Goal: Information Seeking & Learning: Check status

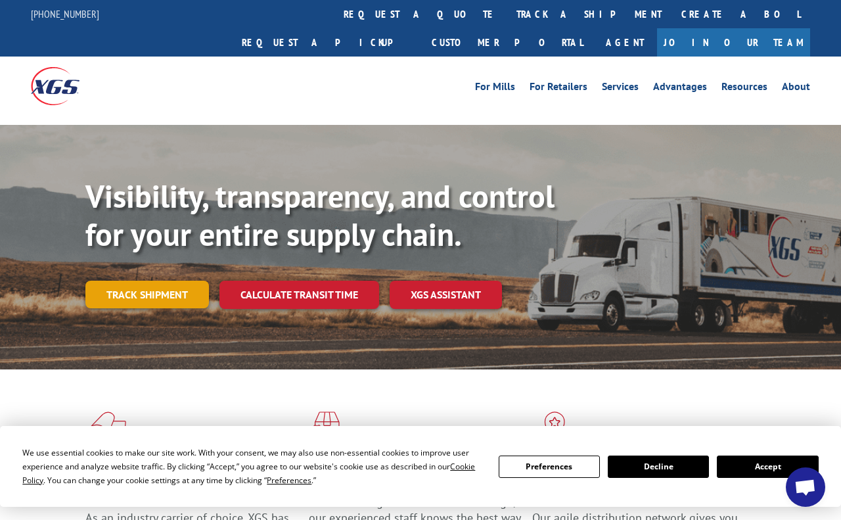
click at [135, 281] on link "Track shipment" at bounding box center [147, 295] width 124 height 28
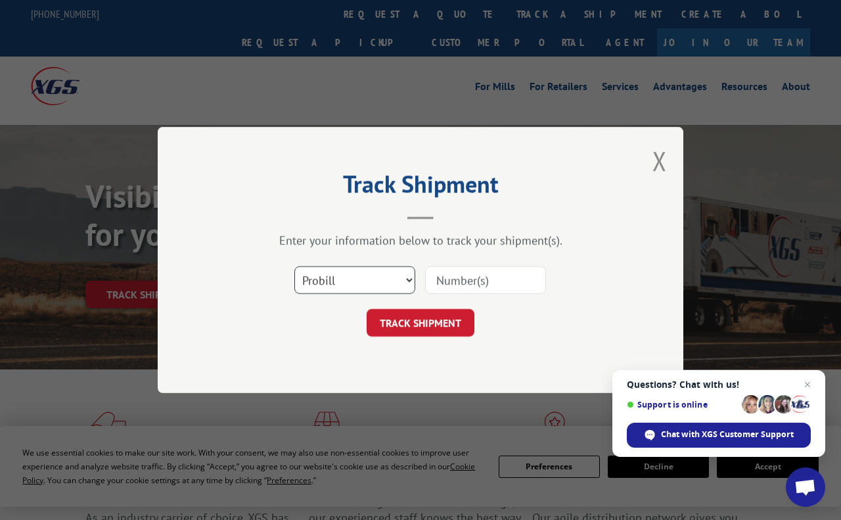
select select "bol"
click at [461, 281] on input at bounding box center [485, 280] width 121 height 28
paste input "0915475"
type input "0915475"
click at [421, 321] on button "TRACK SHIPMENT" at bounding box center [421, 323] width 108 height 28
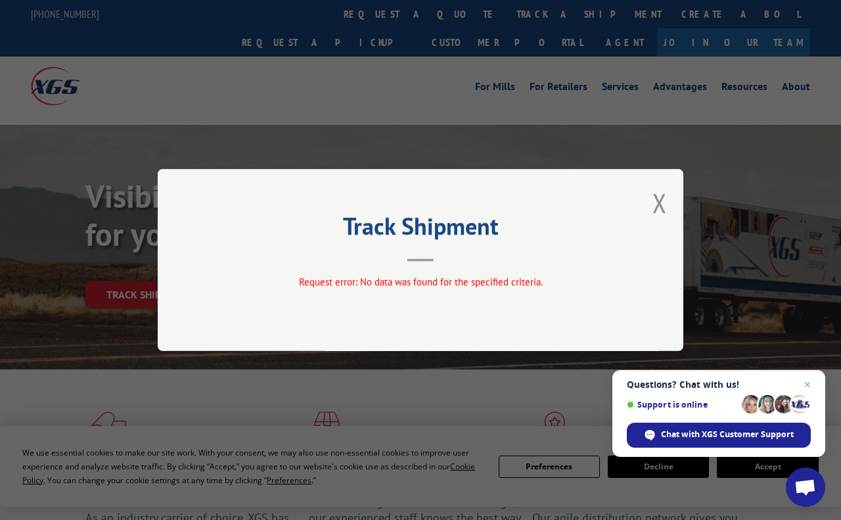
click at [654, 204] on button "Close modal" at bounding box center [660, 202] width 14 height 35
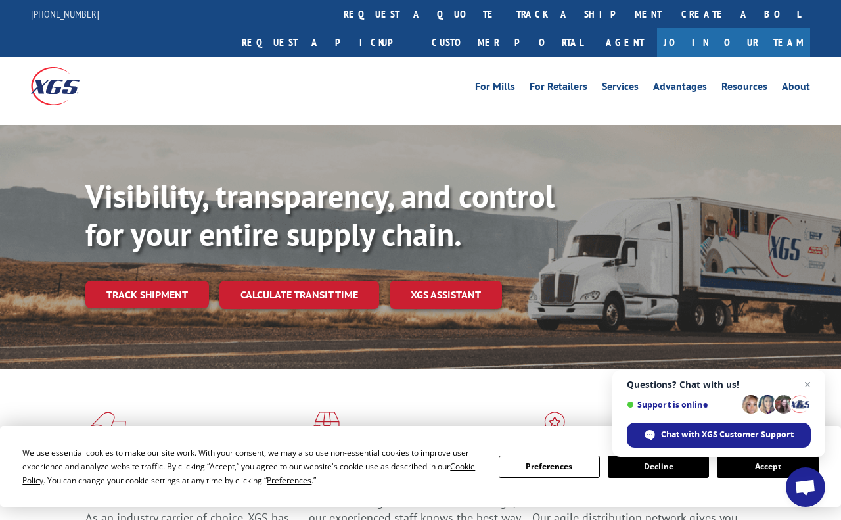
click at [153, 281] on link "Track shipment" at bounding box center [147, 295] width 124 height 28
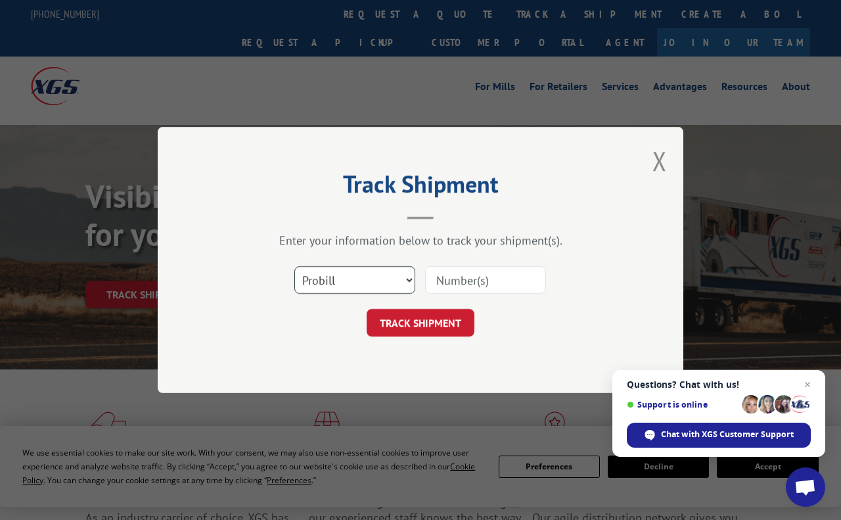
select select "bol"
drag, startPoint x: 467, startPoint y: 271, endPoint x: 467, endPoint y: 279, distance: 7.2
click at [467, 271] on input at bounding box center [485, 280] width 121 height 28
paste input "0915475"
type input "0915475"
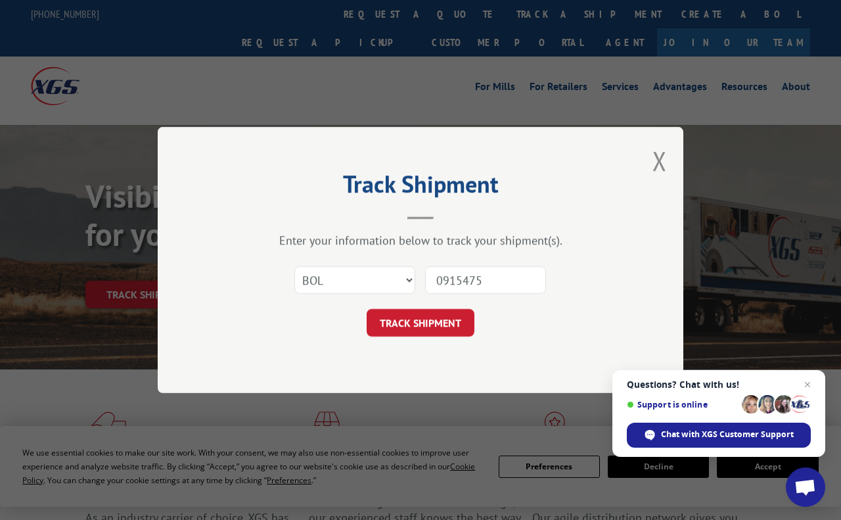
click at [432, 329] on button "TRACK SHIPMENT" at bounding box center [421, 323] width 108 height 28
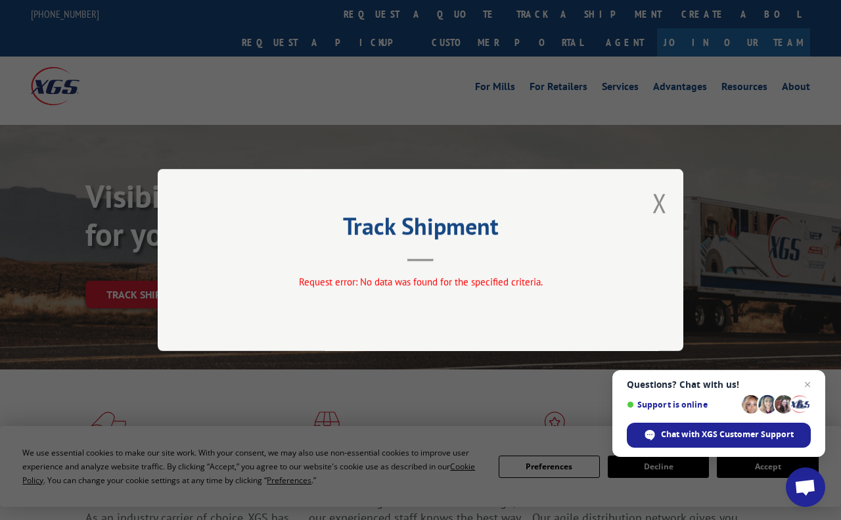
click at [400, 281] on span "Request error: No data was found for the specified criteria." at bounding box center [421, 281] width 244 height 12
click at [658, 201] on button "Close modal" at bounding box center [660, 202] width 14 height 35
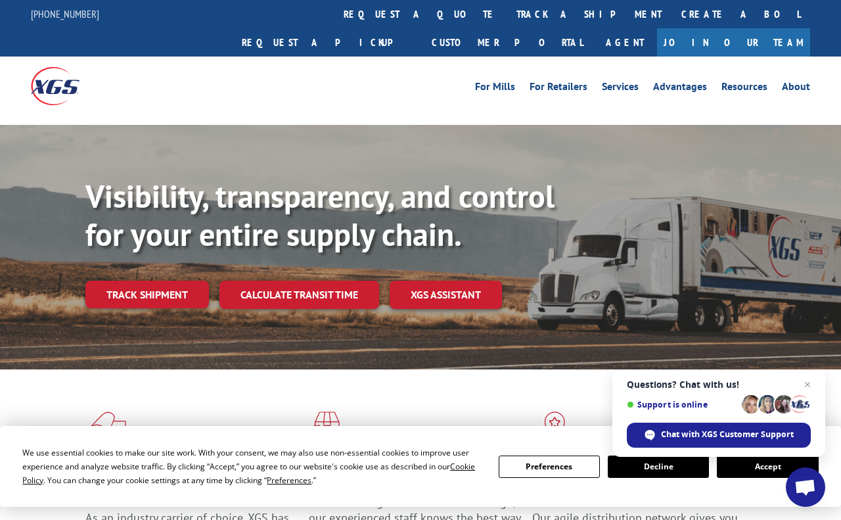
click at [158, 281] on link "Track shipment" at bounding box center [147, 295] width 124 height 28
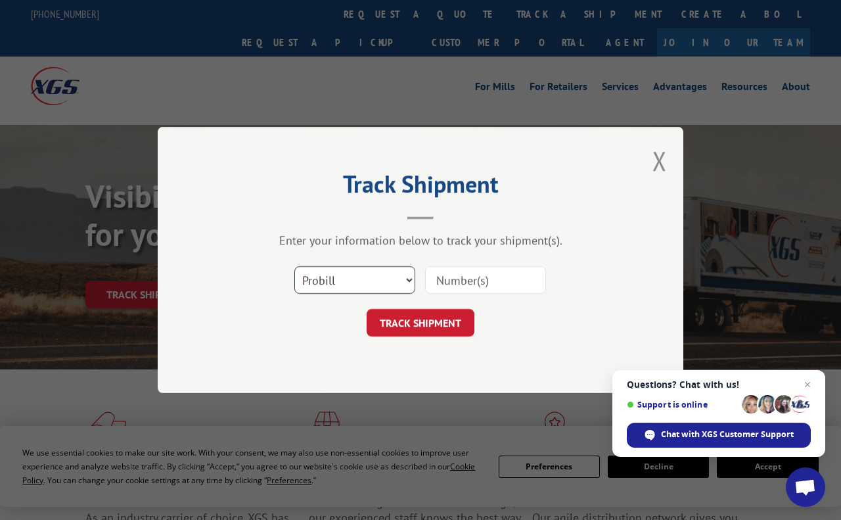
select select "po"
paste input "0915475"
type input "0915475"
click at [445, 316] on button "TRACK SHIPMENT" at bounding box center [421, 323] width 108 height 28
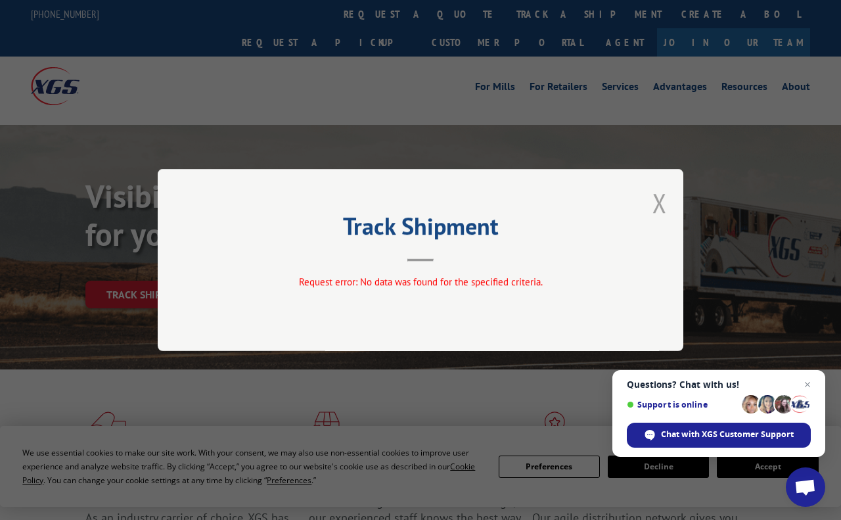
click at [656, 201] on button "Close modal" at bounding box center [660, 202] width 14 height 35
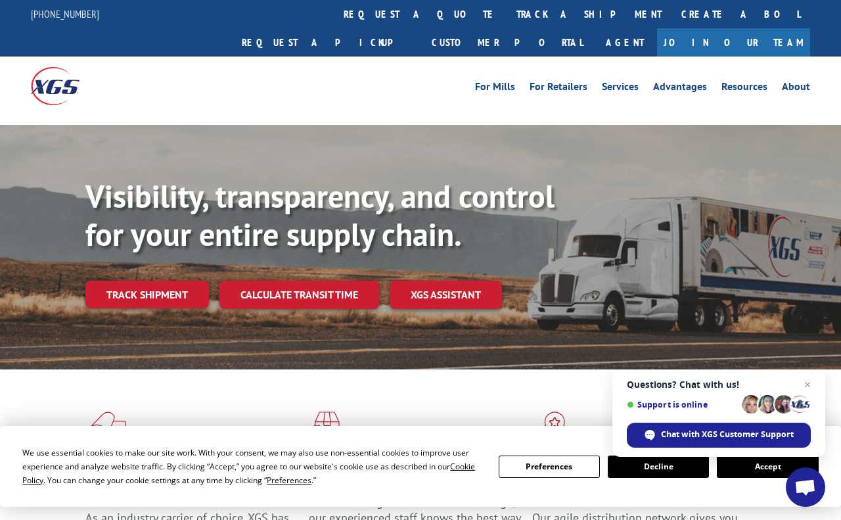
click at [122, 281] on link "Track shipment" at bounding box center [147, 295] width 124 height 28
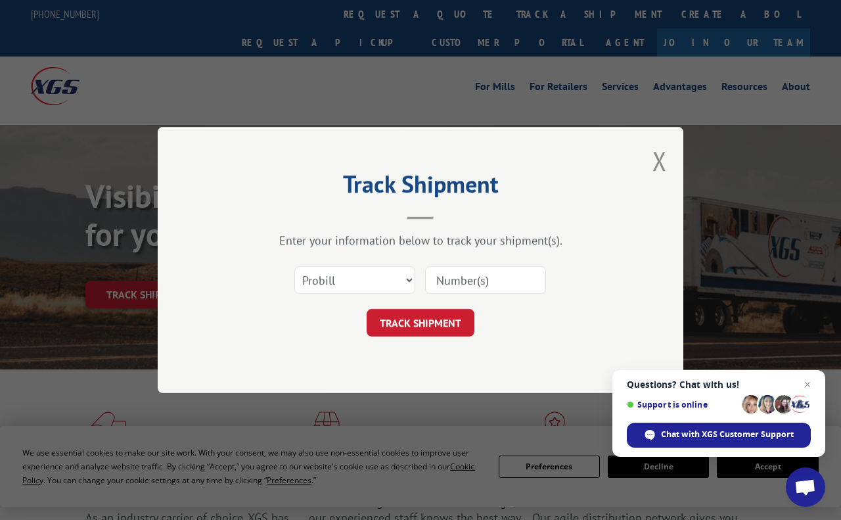
paste input "0915475"
type input "0915475"
click at [419, 325] on button "TRACK SHIPMENT" at bounding box center [421, 323] width 108 height 28
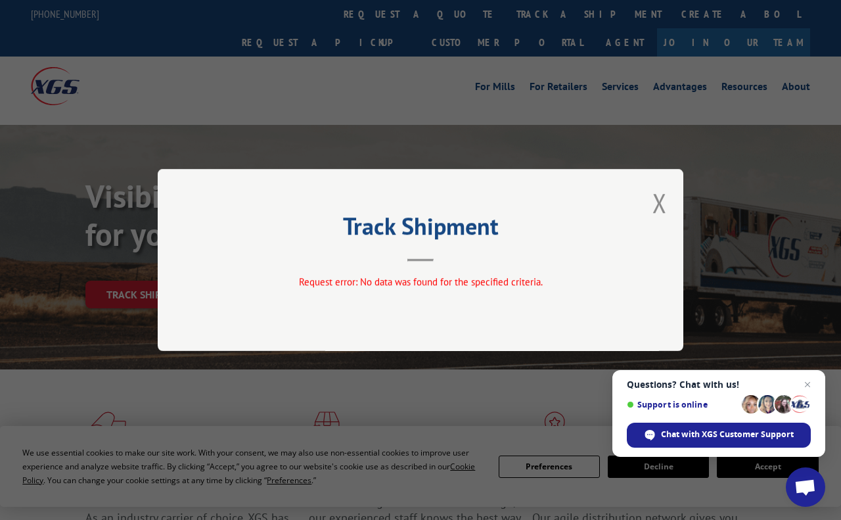
click at [650, 207] on div "Track Shipment Request error: No data was found for the specified criteria." at bounding box center [421, 260] width 526 height 182
click at [659, 207] on button "Close modal" at bounding box center [660, 202] width 14 height 35
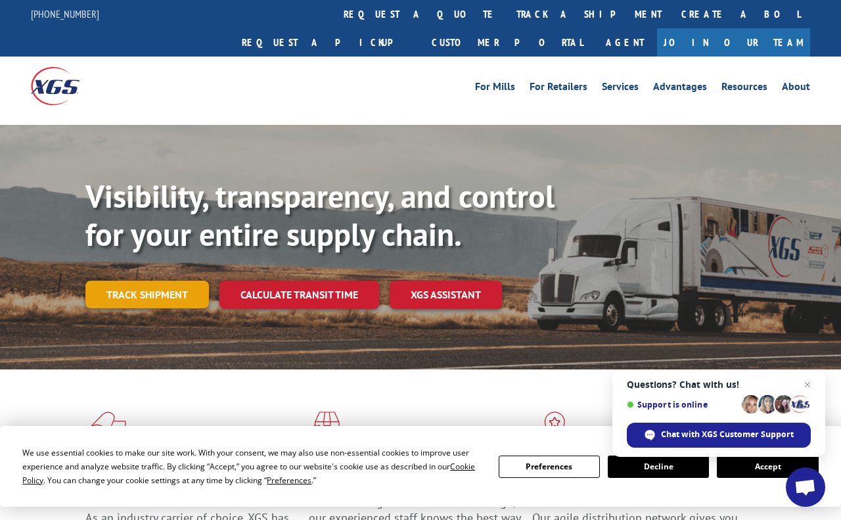
click at [162, 281] on link "Track shipment" at bounding box center [147, 295] width 124 height 28
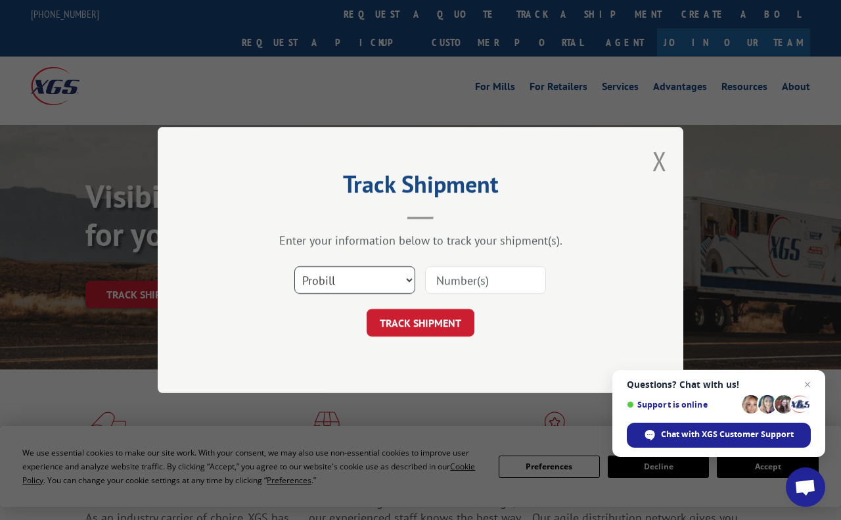
select select "po"
click at [454, 283] on input at bounding box center [485, 280] width 121 height 28
paste input "0915475"
type input "0915475"
click at [429, 321] on button "TRACK SHIPMENT" at bounding box center [421, 323] width 108 height 28
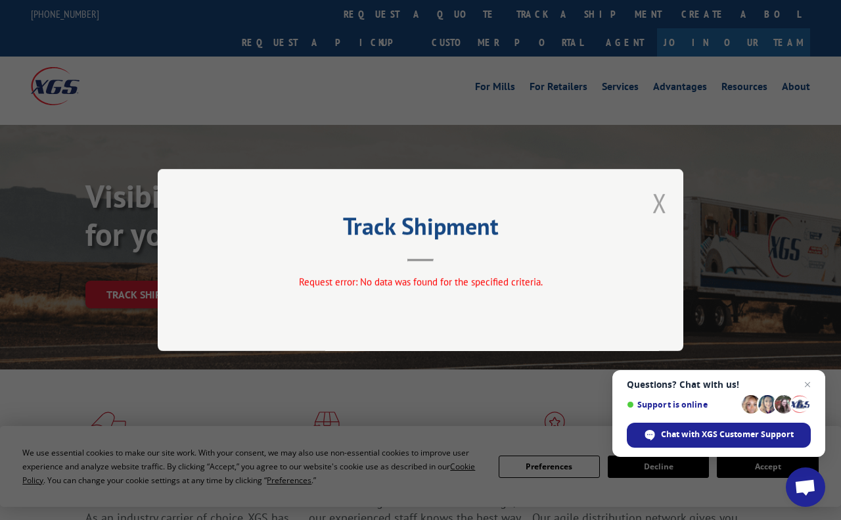
click at [657, 206] on button "Close modal" at bounding box center [660, 202] width 14 height 35
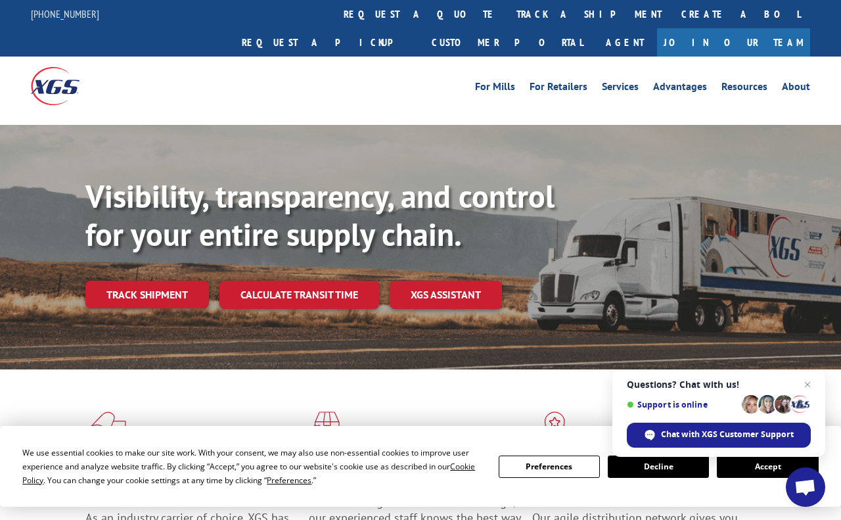
click at [131, 281] on link "Track shipment" at bounding box center [147, 295] width 124 height 28
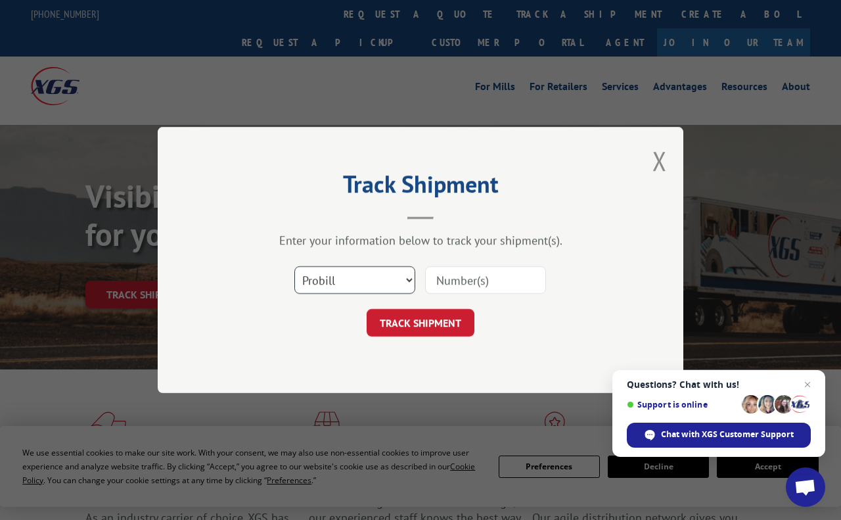
select select "bol"
click at [465, 273] on input at bounding box center [485, 280] width 121 height 28
paste input "0915475"
type input "0915475"
